Goal: Information Seeking & Learning: Learn about a topic

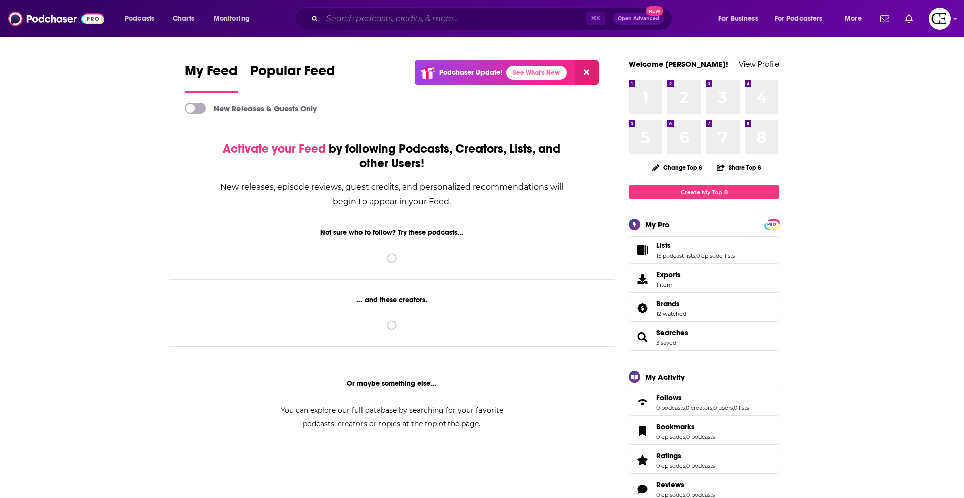
click at [344, 20] on input "Search podcasts, credits, & more..." at bounding box center [454, 19] width 264 height 16
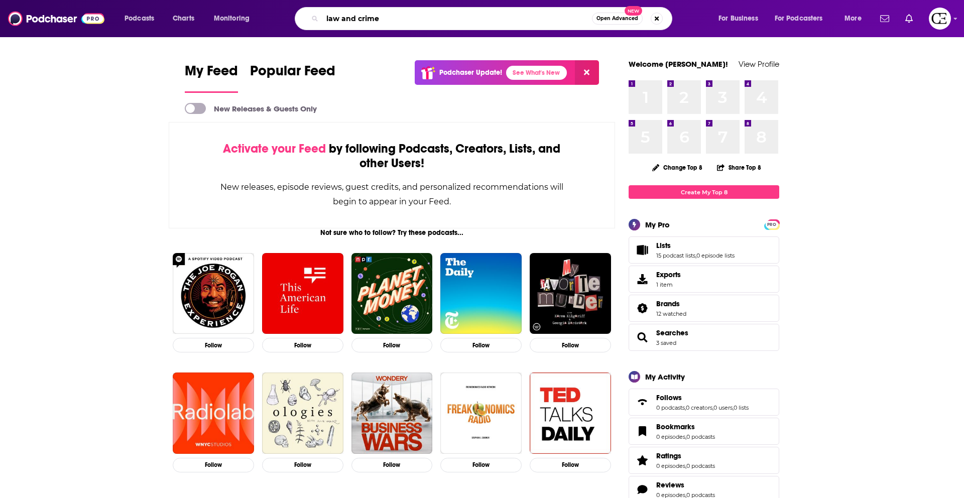
type input "law and crime"
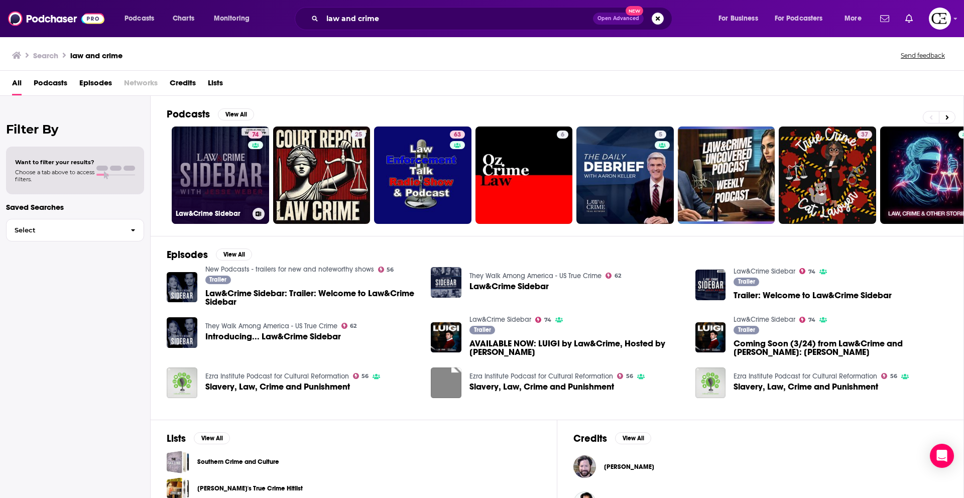
click at [195, 174] on link "74 Law&Crime Sidebar" at bounding box center [220, 174] width 97 height 97
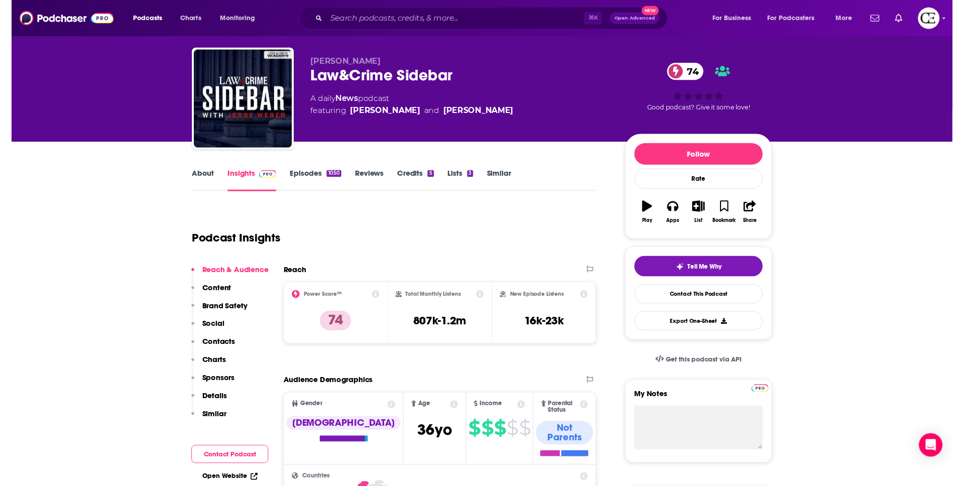
scroll to position [20, 0]
